Goal: Task Accomplishment & Management: Use online tool/utility

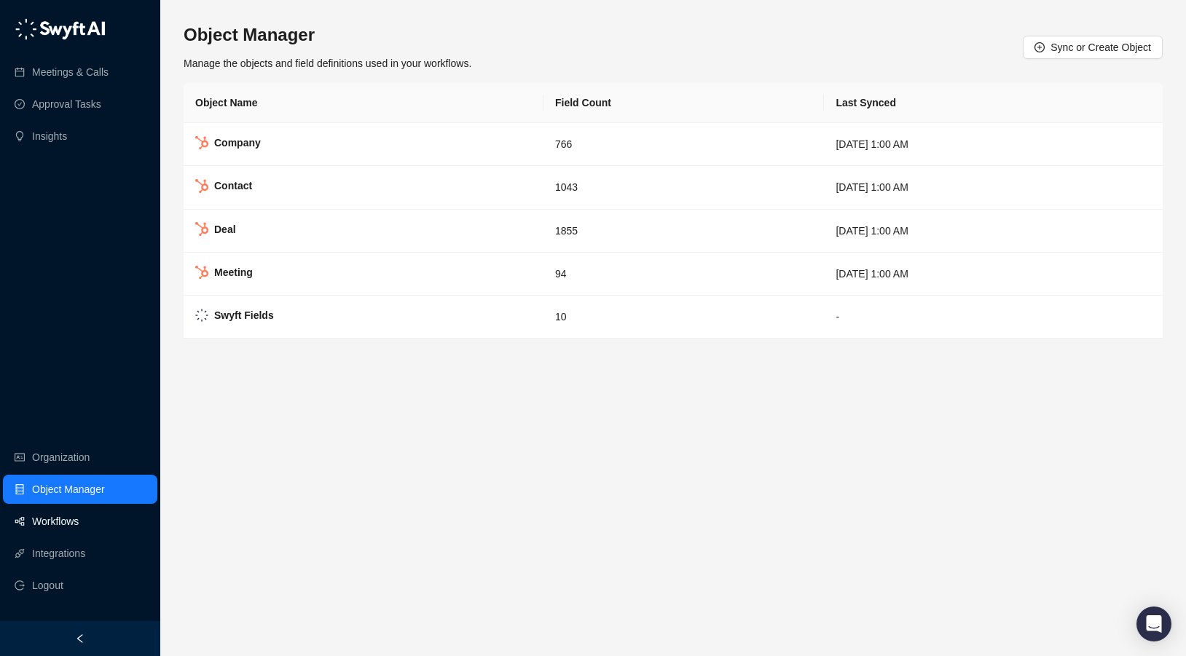
click at [74, 518] on link "Workflows" at bounding box center [55, 521] width 47 height 29
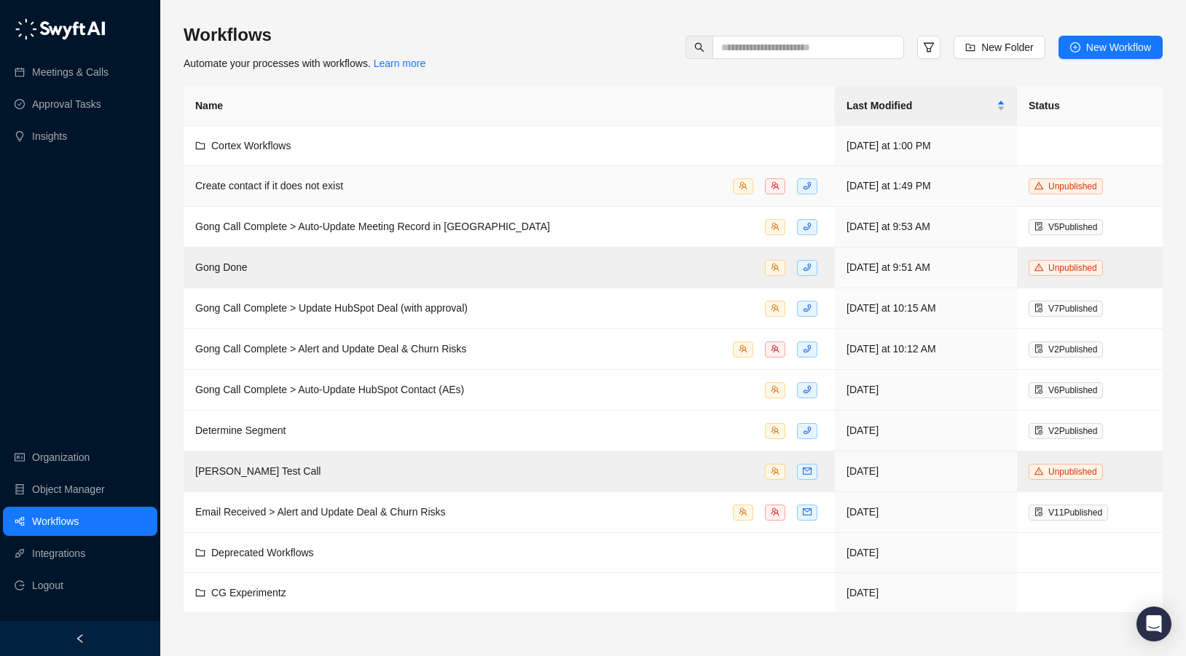
click at [303, 184] on span "Create contact if it does not exist" at bounding box center [269, 186] width 148 height 12
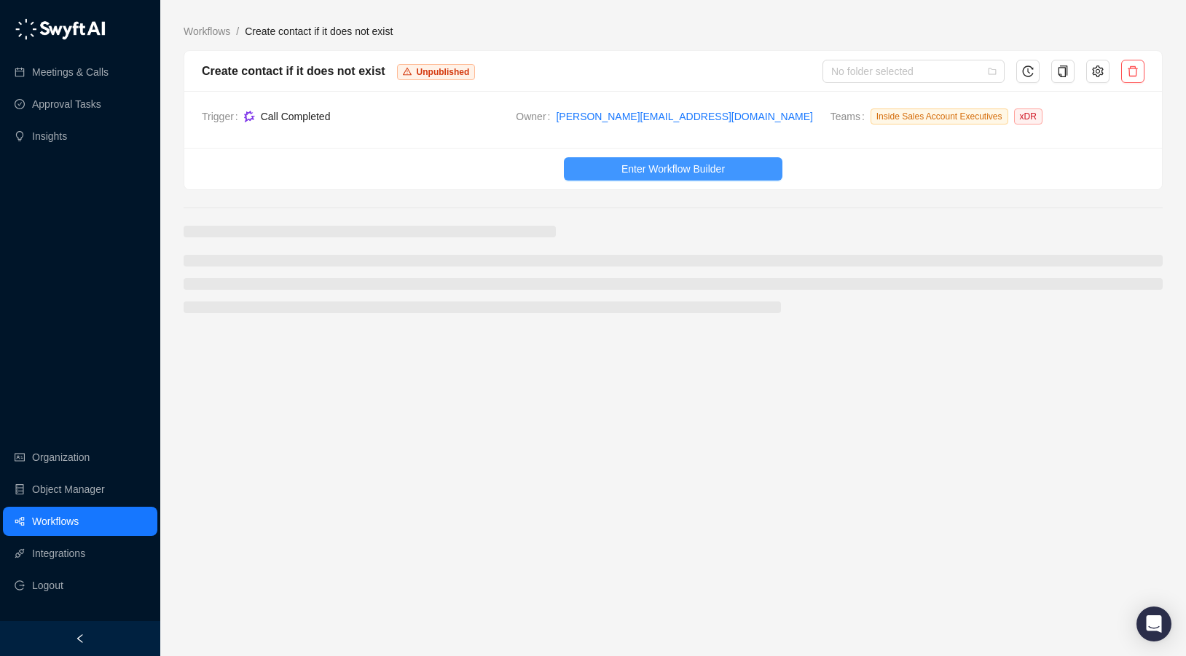
click at [622, 165] on span "Enter Workflow Builder" at bounding box center [672, 169] width 103 height 16
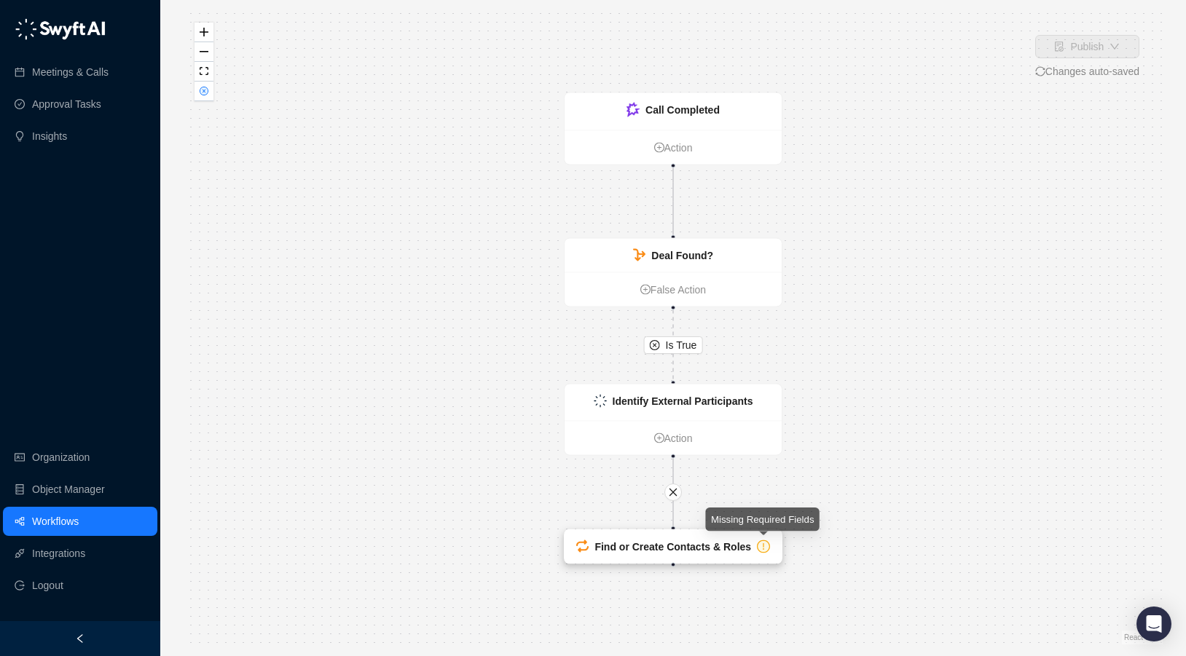
click at [760, 546] on icon "exclamation-circle" at bounding box center [763, 546] width 11 height 11
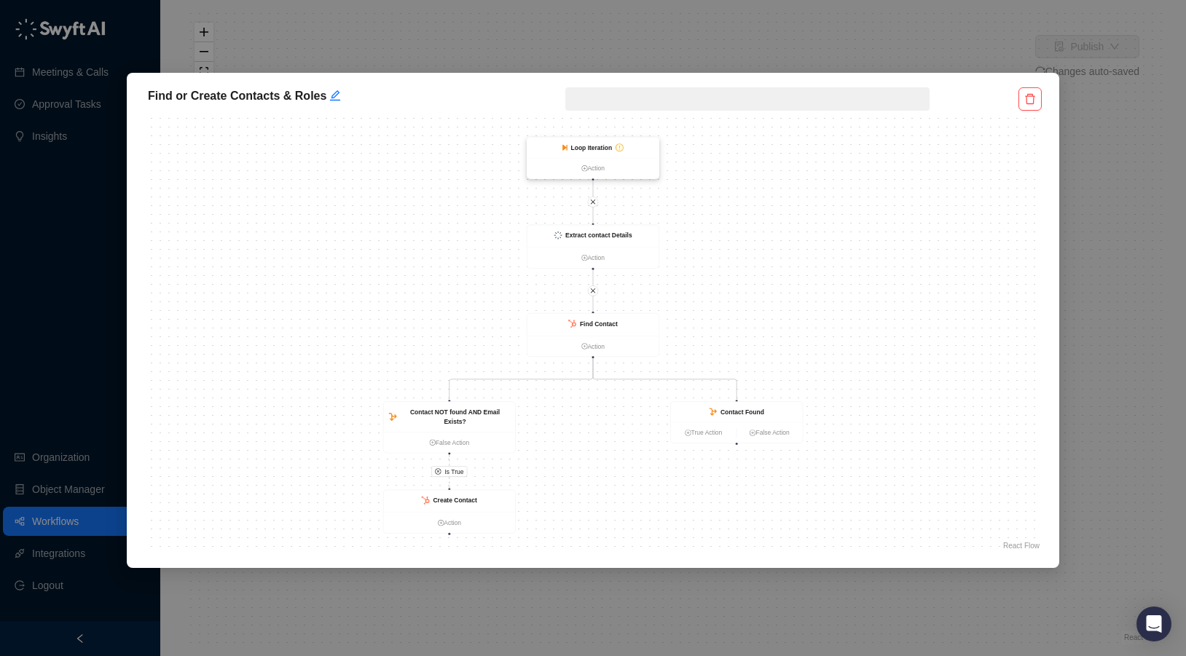
click at [598, 143] on div "Loop Iteration" at bounding box center [592, 147] width 42 height 9
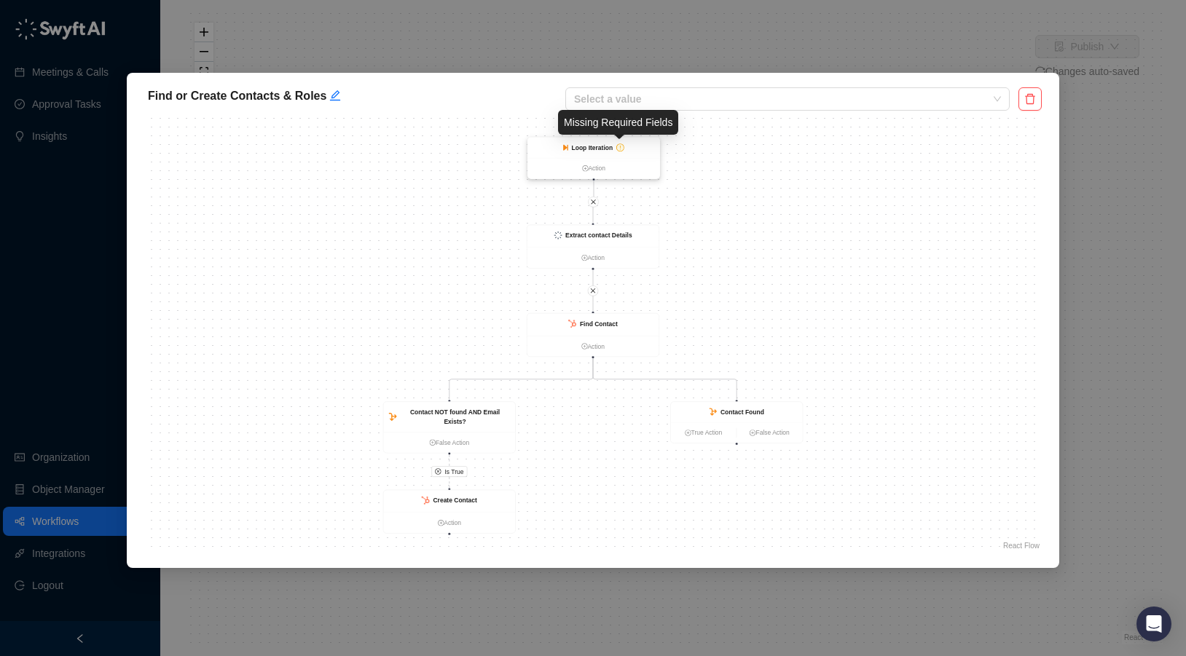
click at [618, 145] on icon "exclamation-circle" at bounding box center [620, 148] width 8 height 8
click at [618, 146] on icon "exclamation-circle" at bounding box center [620, 148] width 7 height 7
click at [622, 149] on icon "exclamation-circle" at bounding box center [620, 147] width 7 height 7
click at [586, 151] on strong "Loop Iteration" at bounding box center [593, 147] width 42 height 7
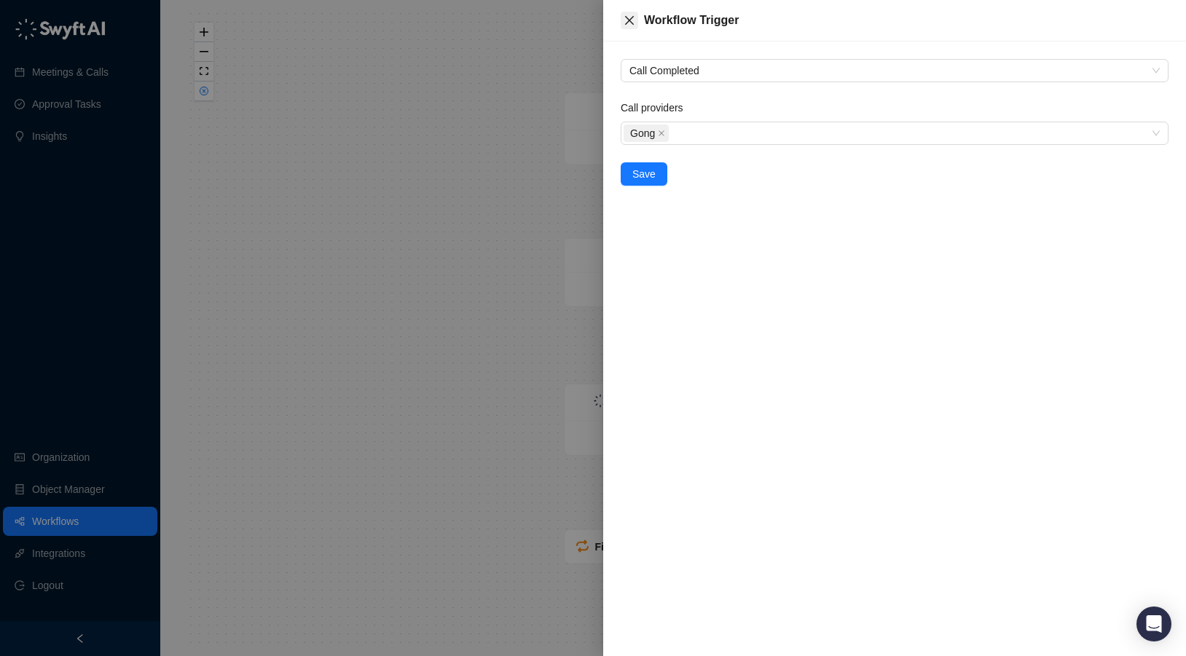
click at [629, 25] on icon "close" at bounding box center [630, 21] width 12 height 12
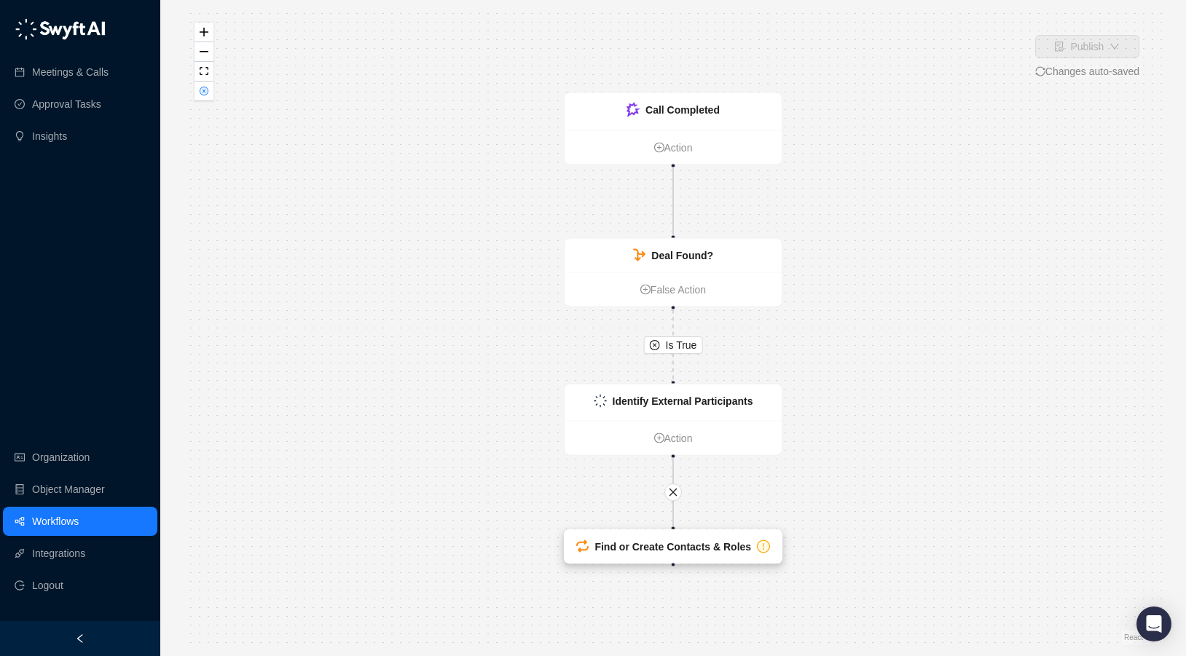
click at [642, 553] on div "Find or Create Contacts & Roles" at bounding box center [672, 547] width 157 height 16
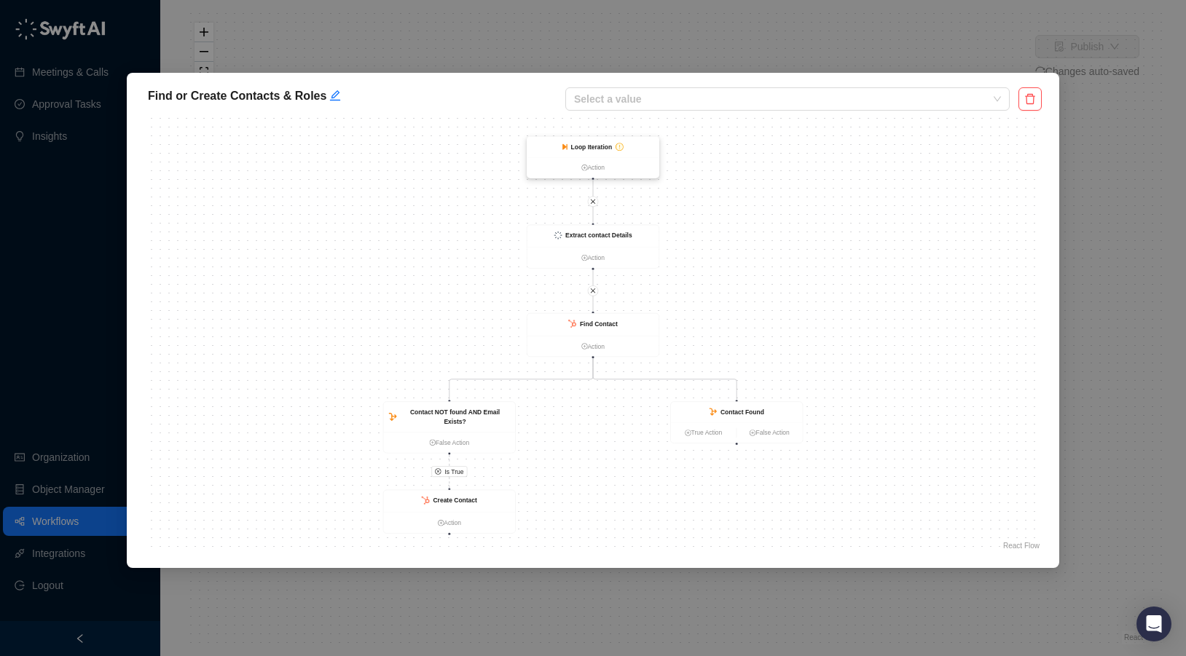
click at [596, 151] on div "Loop Iteration" at bounding box center [592, 146] width 42 height 9
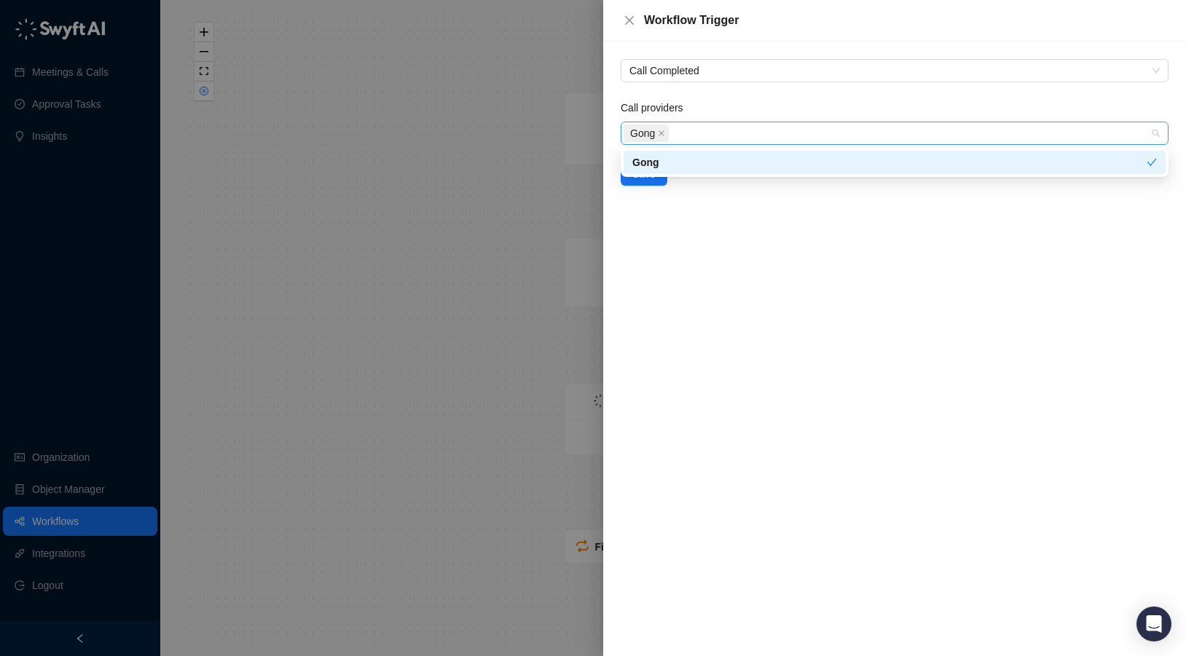
click at [711, 130] on div "Gong" at bounding box center [887, 133] width 527 height 20
click at [710, 130] on div "Gong" at bounding box center [887, 133] width 527 height 20
click at [701, 72] on span "Call Completed" at bounding box center [894, 71] width 530 height 22
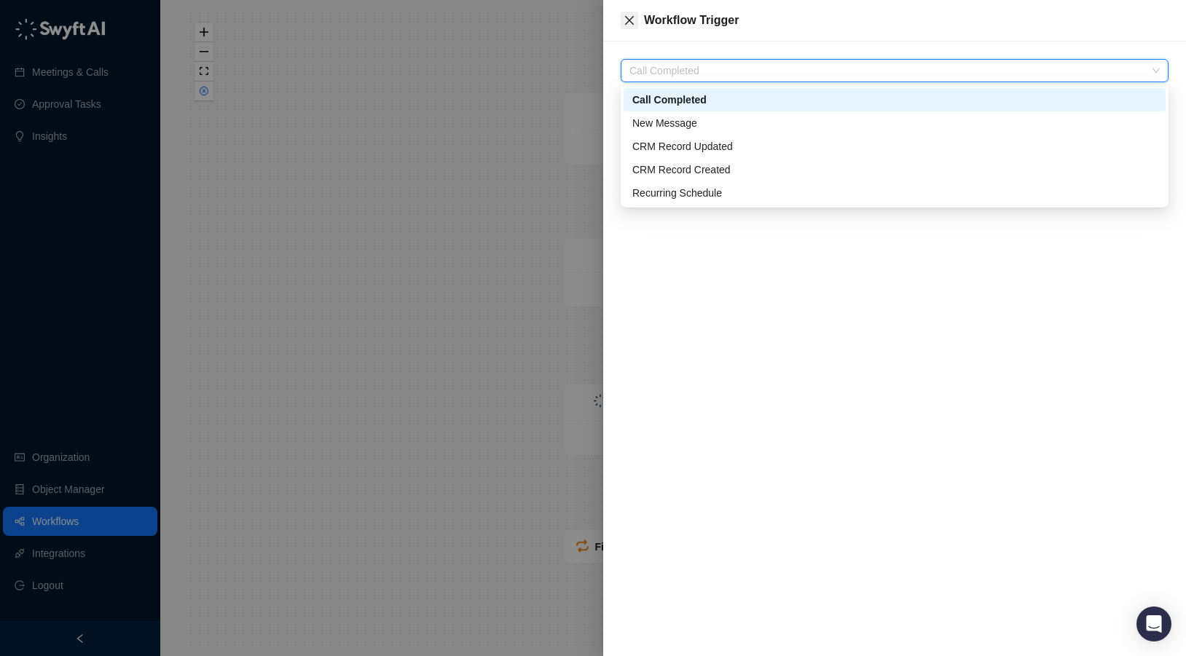
click at [628, 26] on button "Close" at bounding box center [629, 20] width 17 height 17
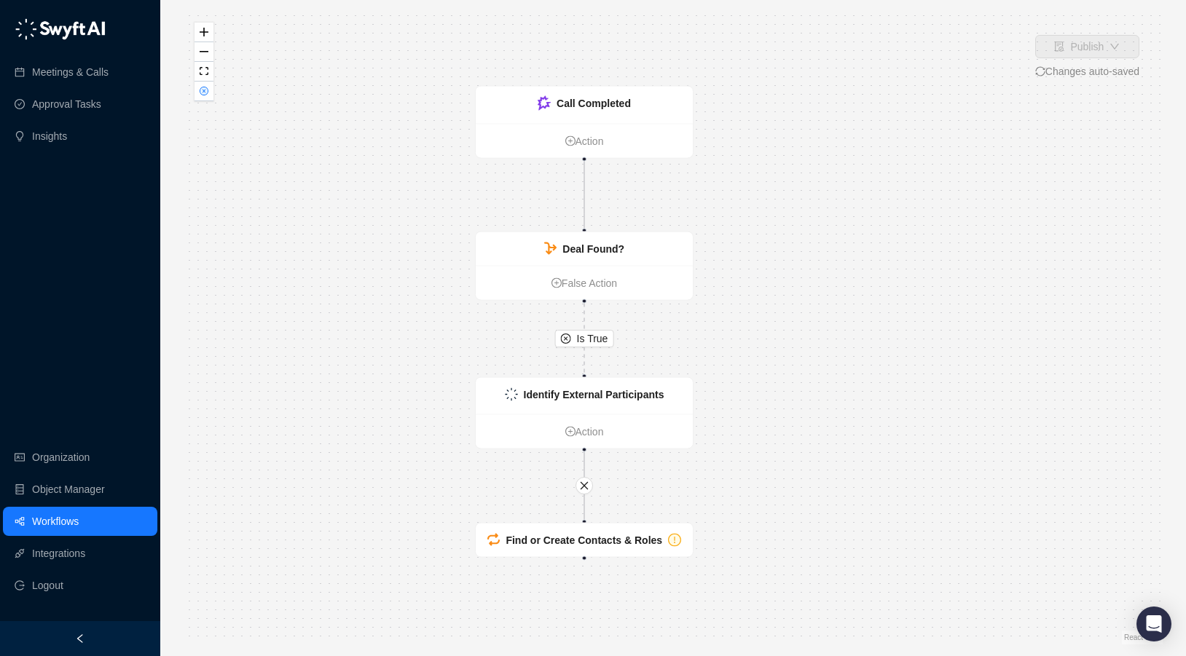
drag, startPoint x: 542, startPoint y: 211, endPoint x: 453, endPoint y: 203, distance: 89.3
click at [453, 203] on div "Is True Call Completed Action Deal Found? False Action Identify External Partic…" at bounding box center [673, 328] width 979 height 633
drag, startPoint x: 574, startPoint y: 245, endPoint x: 574, endPoint y: 233, distance: 12.4
click at [574, 233] on strong "Deal Found?" at bounding box center [593, 235] width 62 height 12
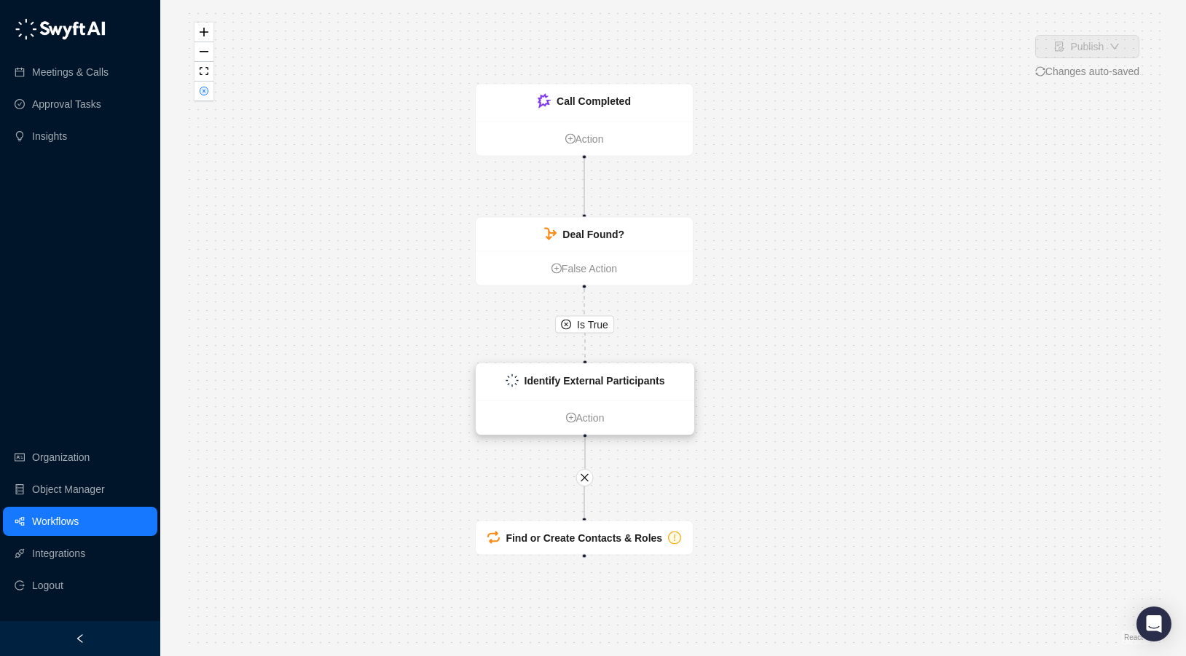
drag, startPoint x: 615, startPoint y: 403, endPoint x: 616, endPoint y: 385, distance: 18.2
click at [616, 385] on div "Identify External Participants" at bounding box center [584, 382] width 217 height 36
click at [616, 385] on div "Identify External Participants" at bounding box center [584, 376] width 217 height 36
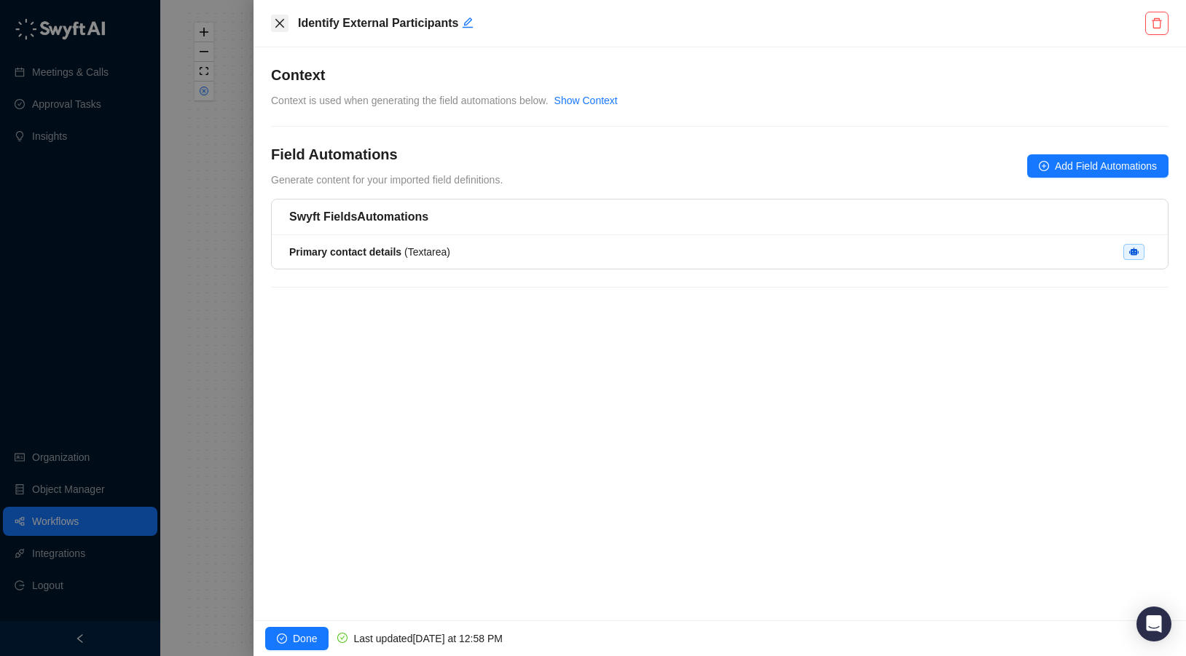
click at [275, 25] on icon "close" at bounding box center [280, 23] width 12 height 12
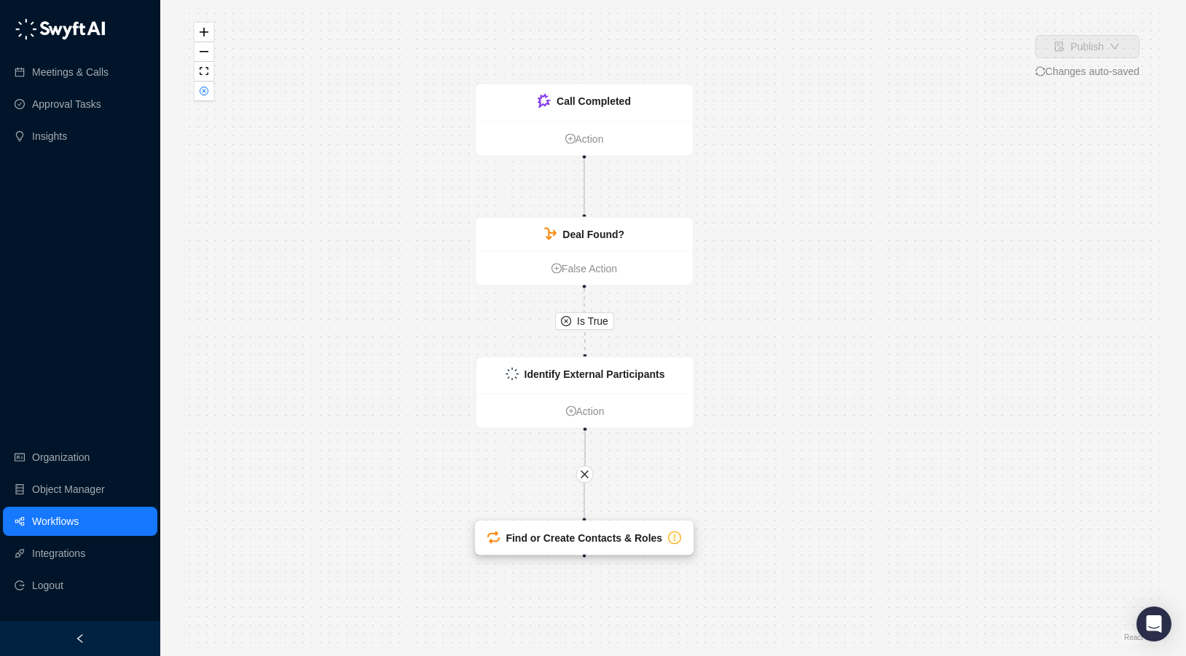
click at [509, 536] on strong "Find or Create Contacts & Roles" at bounding box center [584, 538] width 157 height 12
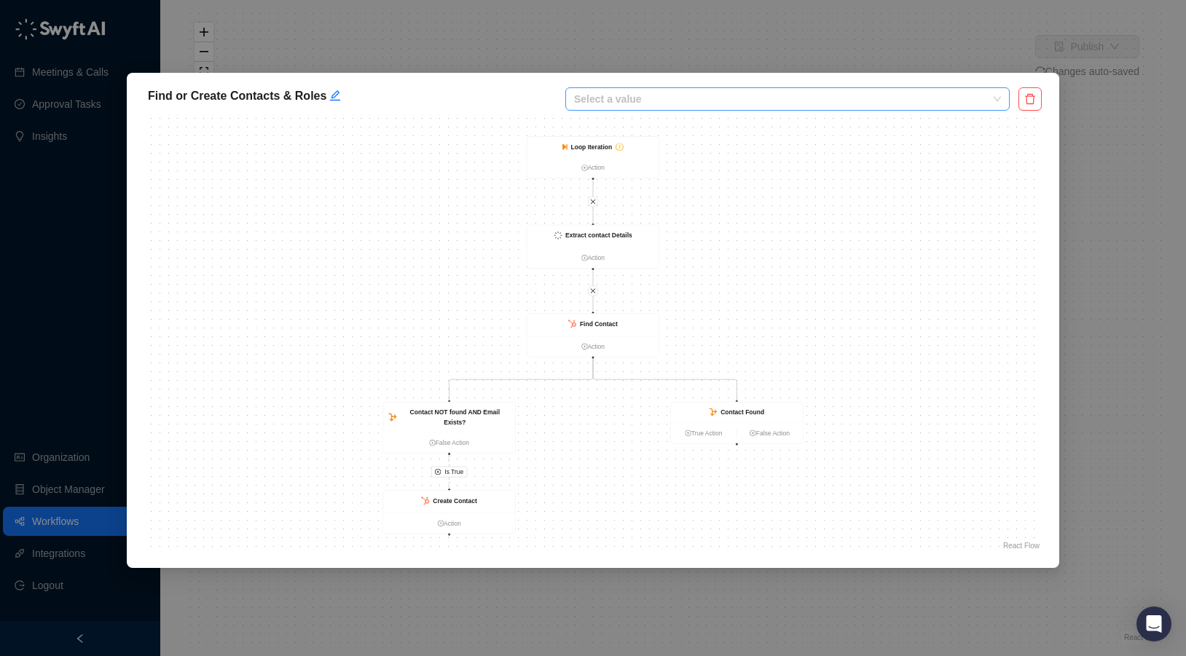
click at [747, 101] on input "search" at bounding box center [783, 99] width 418 height 22
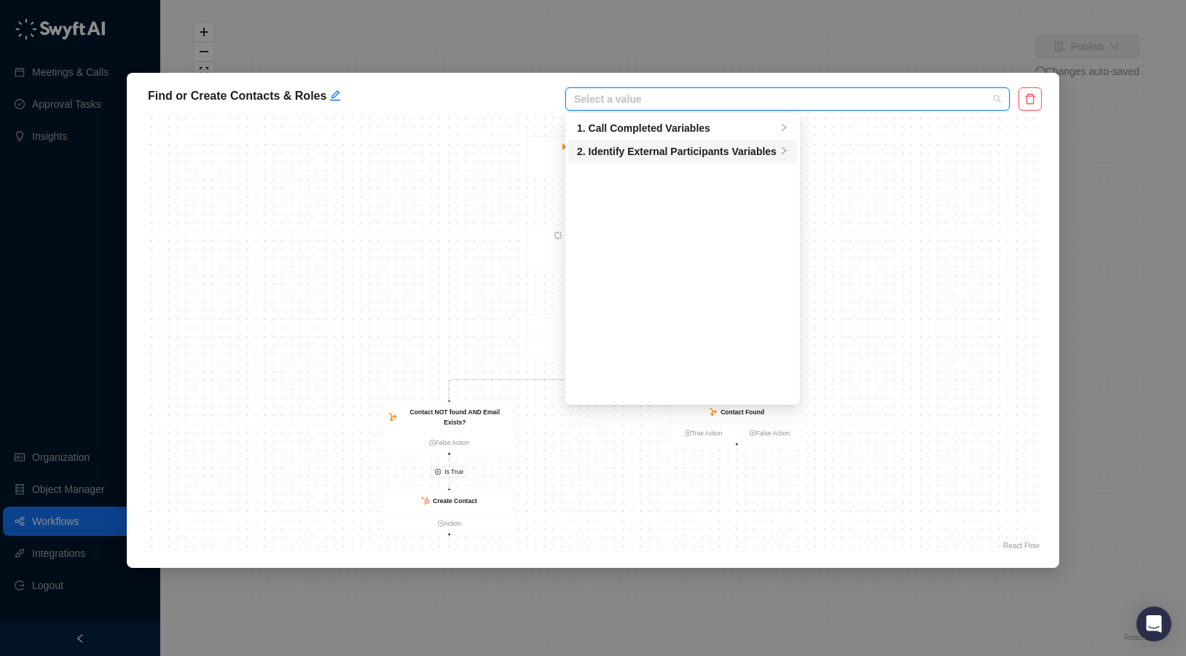
click at [746, 149] on div "2. Identify External Participants Variables" at bounding box center [677, 152] width 200 height 16
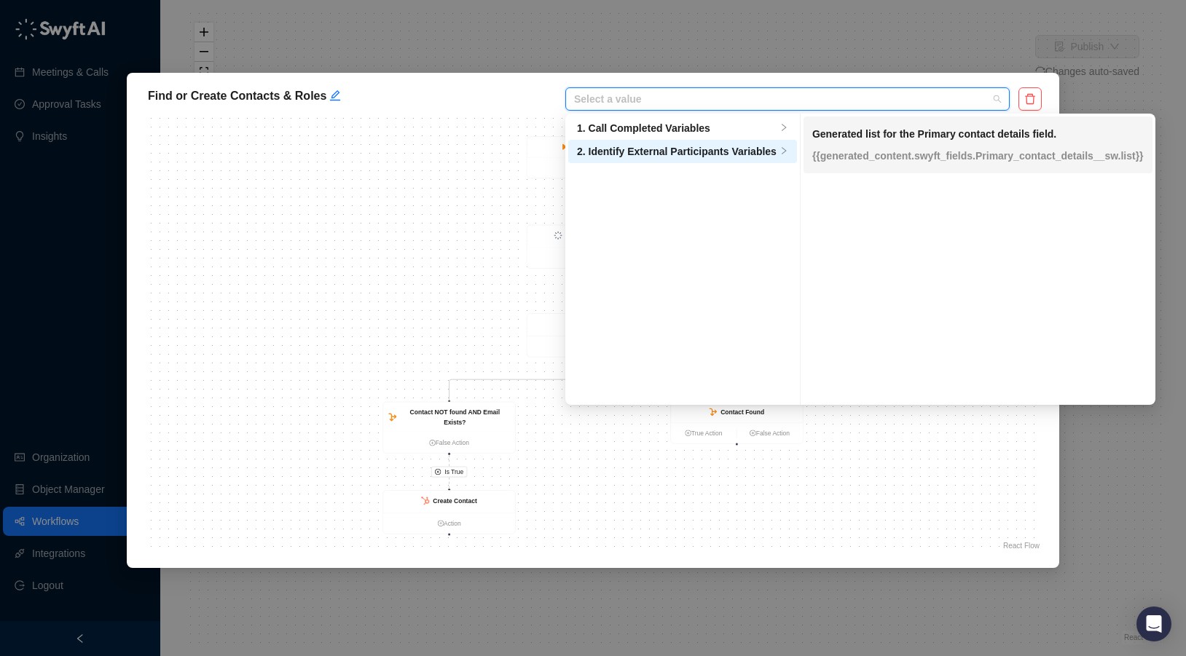
click at [868, 152] on p "{{generated_content.swyft_fields.Primary_contact_details__sw.list}}" at bounding box center [977, 156] width 331 height 16
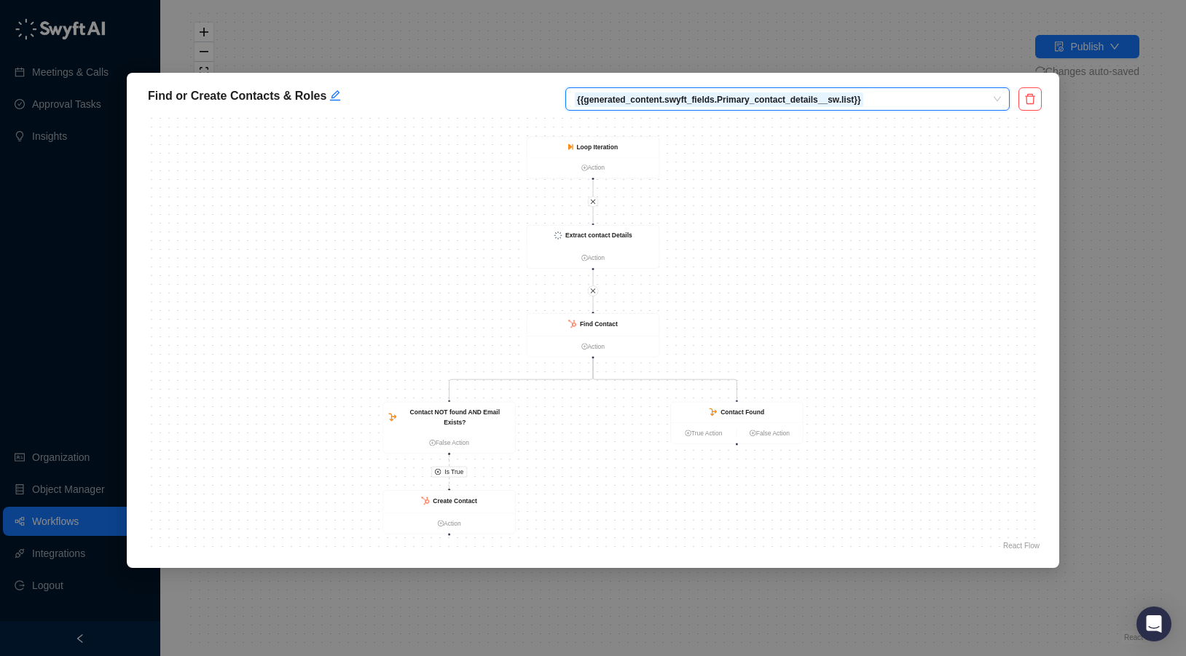
click at [922, 219] on div "Is True Find Contact Action Contact NOT found AND Email Exists? False Action Co…" at bounding box center [592, 335] width 897 height 437
click at [1094, 421] on div "Find or Create Contacts & Roles {{generated_content.swyft_fields.Primary_contac…" at bounding box center [593, 328] width 1186 height 656
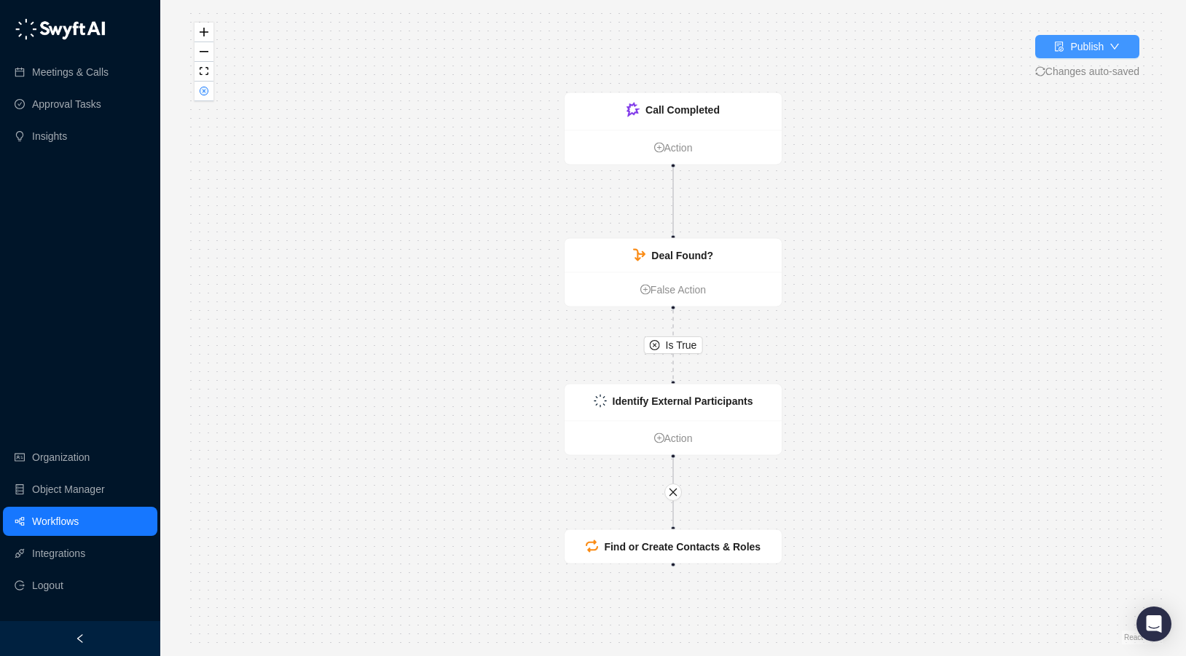
click at [1064, 49] on div "Publish" at bounding box center [1079, 47] width 50 height 16
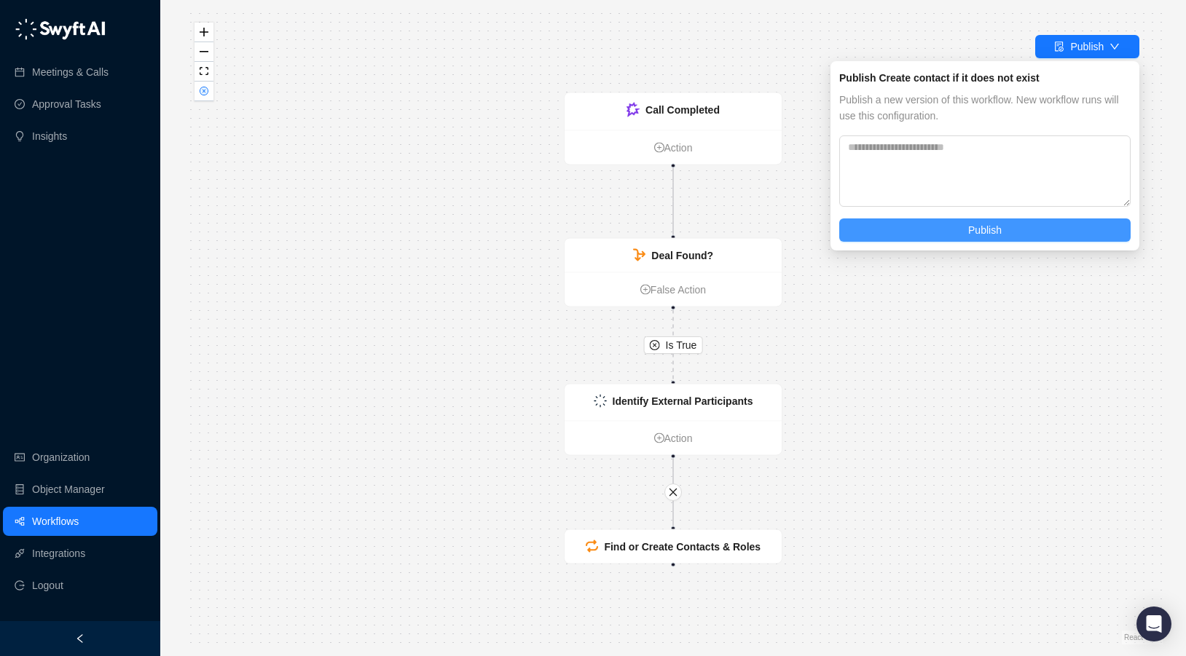
click at [1015, 228] on button "Publish" at bounding box center [984, 230] width 291 height 23
